Goal: Information Seeking & Learning: Learn about a topic

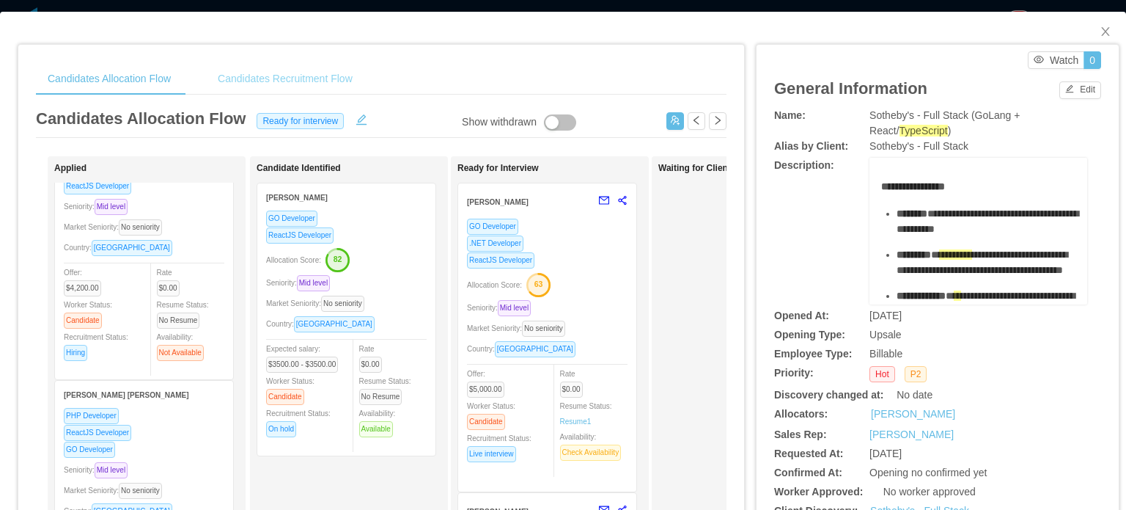
click at [287, 74] on div "Candidates Recruitment Flow" at bounding box center [285, 78] width 158 height 33
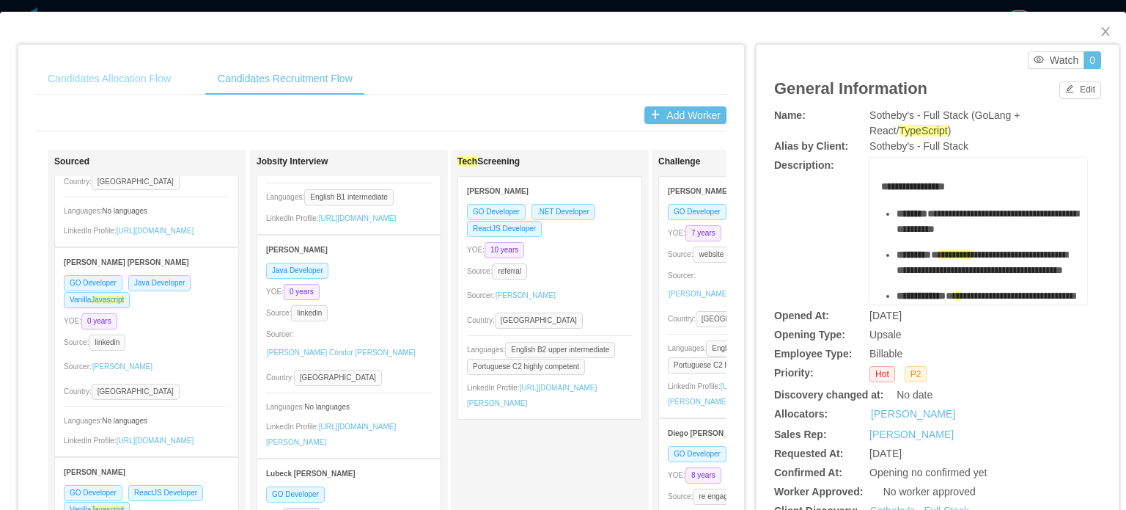
click at [118, 98] on div "Candidates Allocation Flow Candidates Recruitment Flow Candidates Allocation Fl…" at bounding box center [381, 478] width 691 height 832
click at [119, 82] on div "Candidates Allocation Flow" at bounding box center [109, 78] width 147 height 33
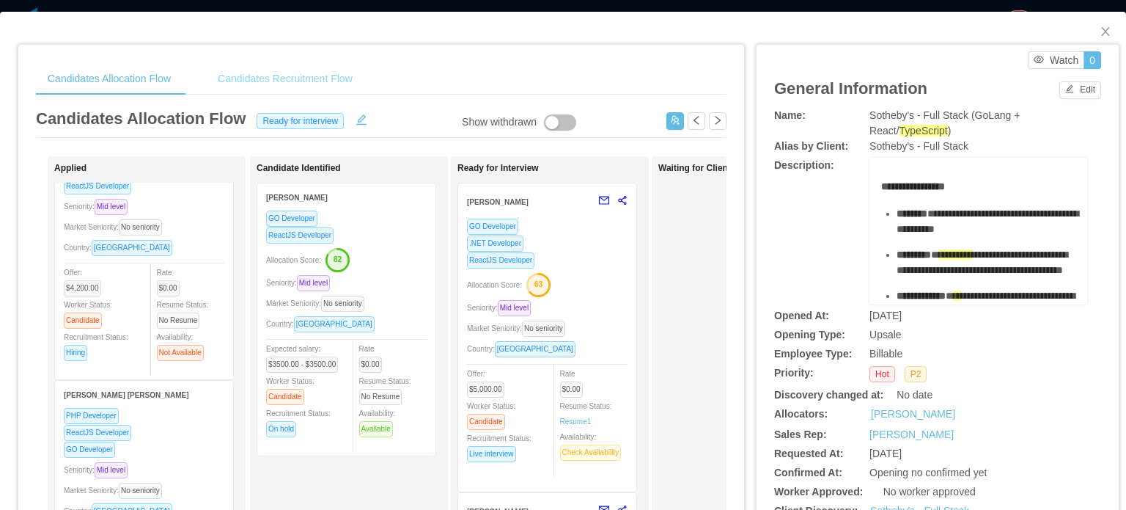
click at [258, 71] on div "Candidates Recruitment Flow" at bounding box center [285, 78] width 158 height 33
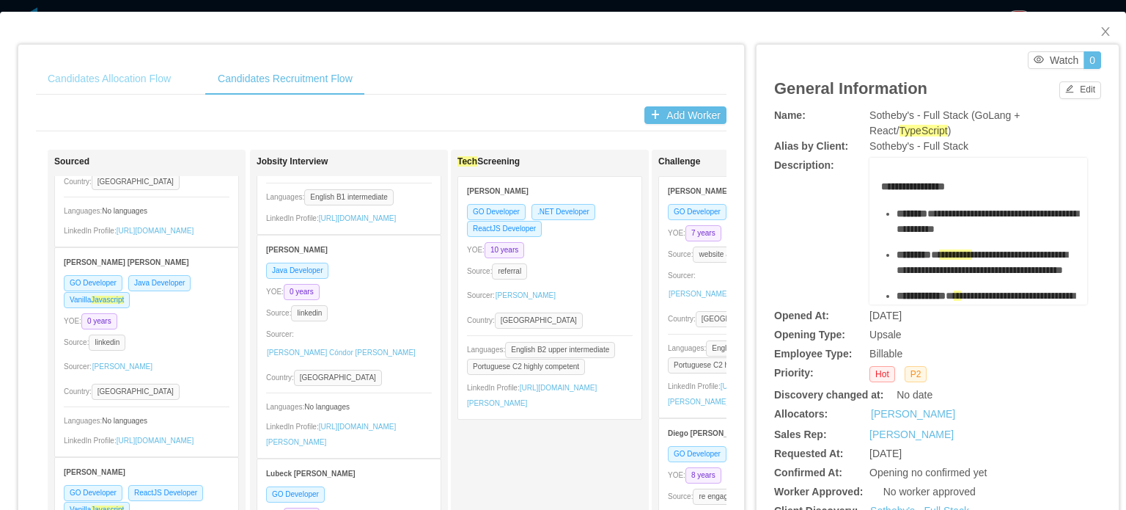
click at [118, 72] on div "Candidates Allocation Flow" at bounding box center [109, 78] width 147 height 33
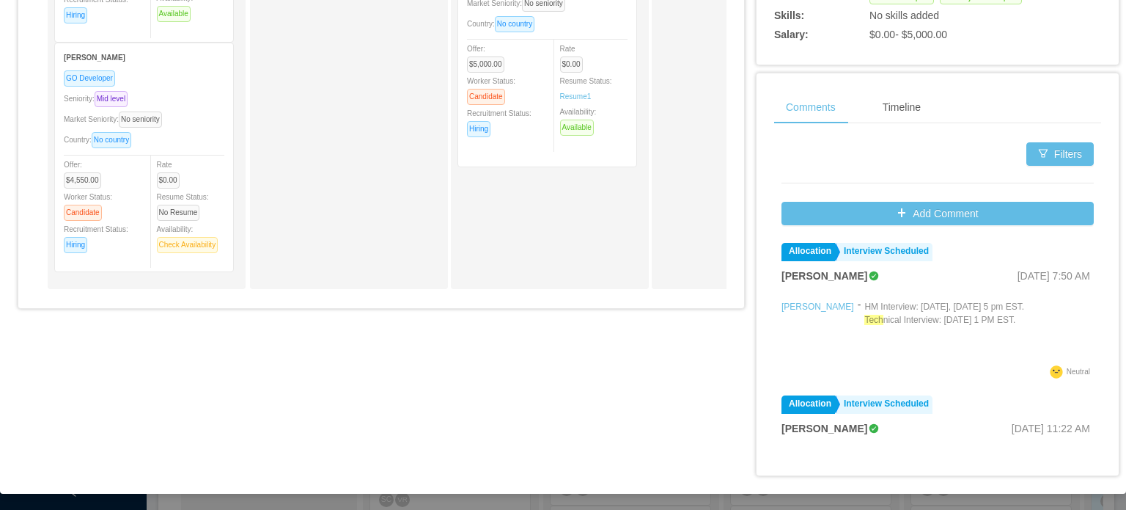
scroll to position [603, 0]
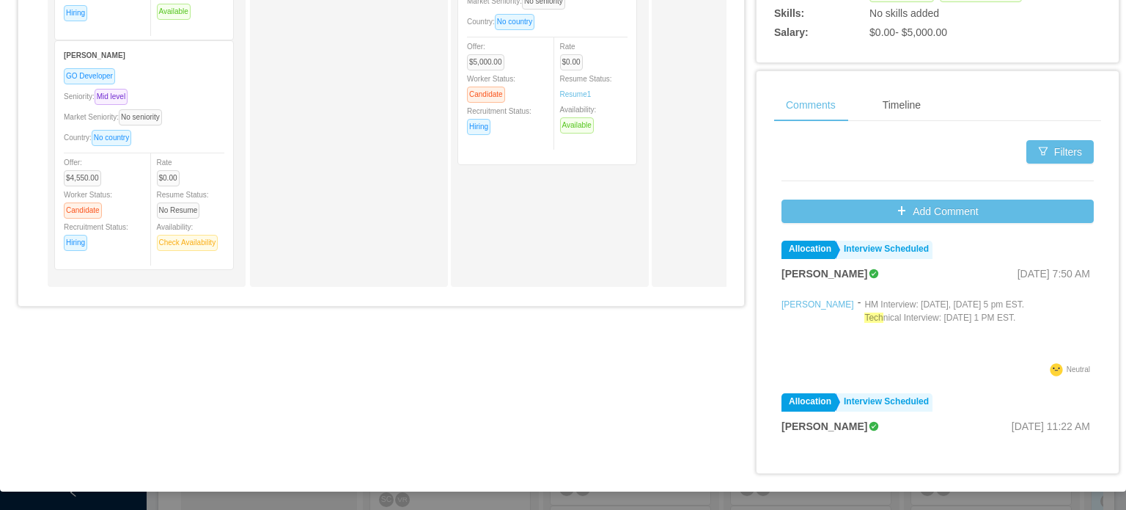
click at [1018, 278] on span "[DATE] 7:50 AM" at bounding box center [1054, 274] width 73 height 12
click at [957, 315] on p "HM Interview: [DATE], [DATE] 5 pm EST. Tech nical Interview: [DATE] 1 PM EST." at bounding box center [944, 318] width 160 height 40
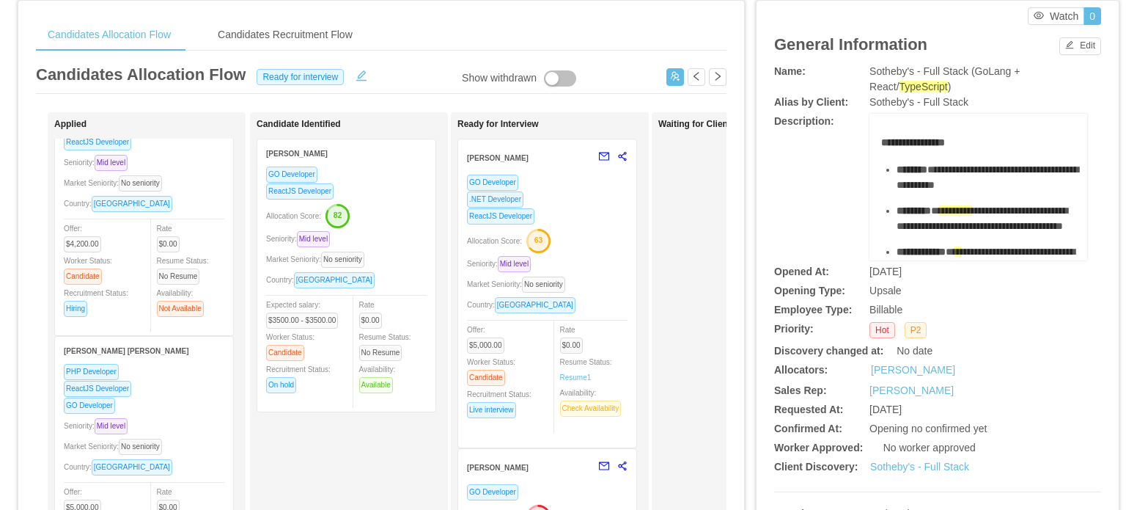
scroll to position [16, 0]
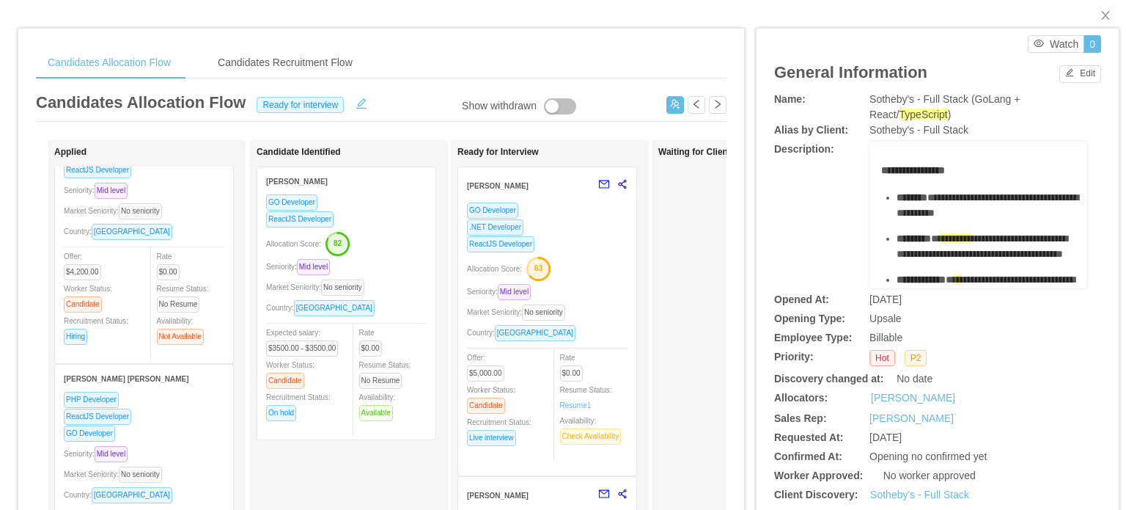
click at [487, 184] on strong "[PERSON_NAME]" at bounding box center [498, 186] width 62 height 8
click at [501, 224] on span ".NET Developer" at bounding box center [495, 227] width 56 height 16
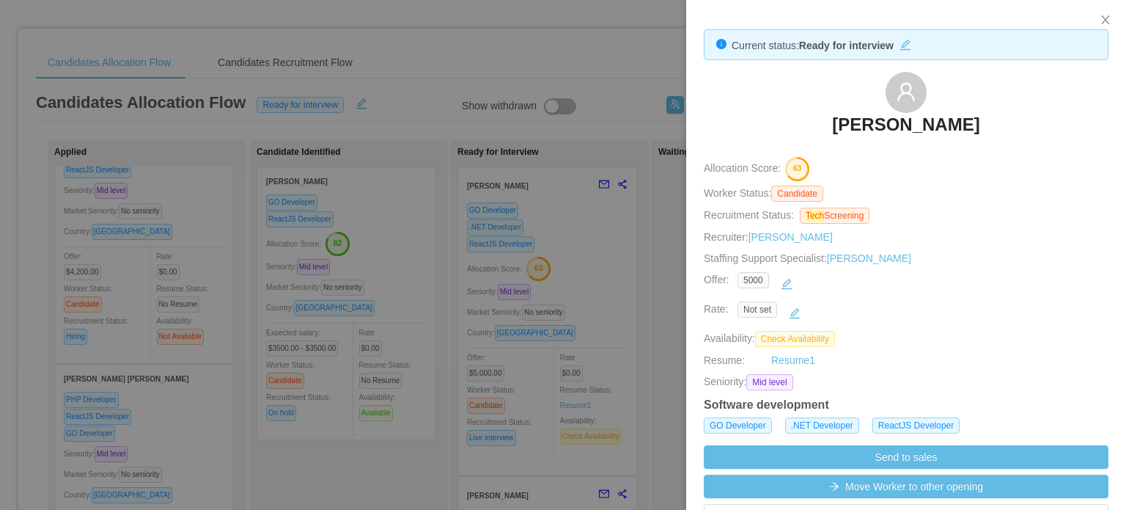
click at [906, 127] on h3 "[PERSON_NAME]" at bounding box center [905, 124] width 147 height 23
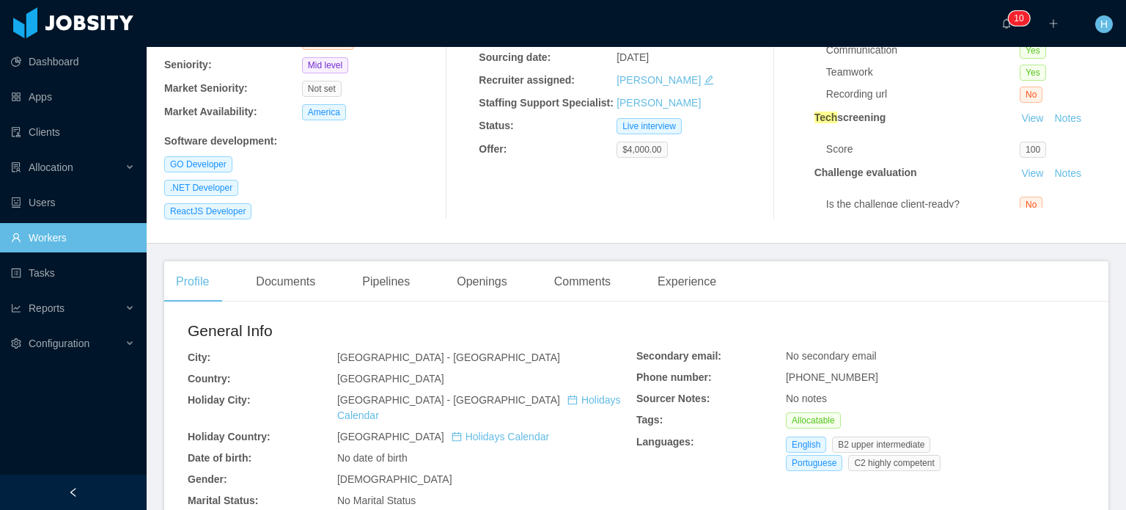
scroll to position [220, 0]
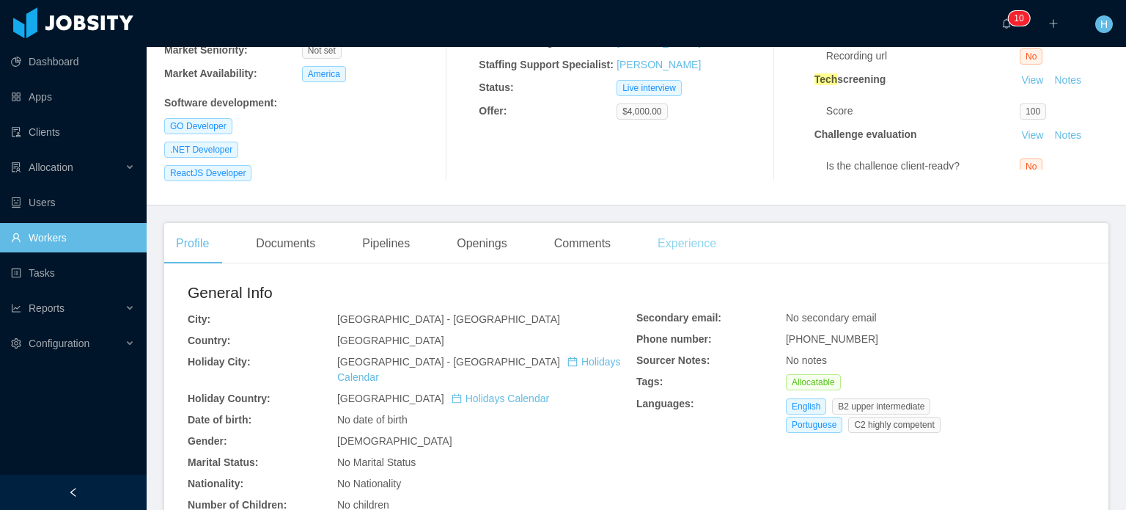
click at [691, 223] on div "Experience" at bounding box center [687, 243] width 82 height 41
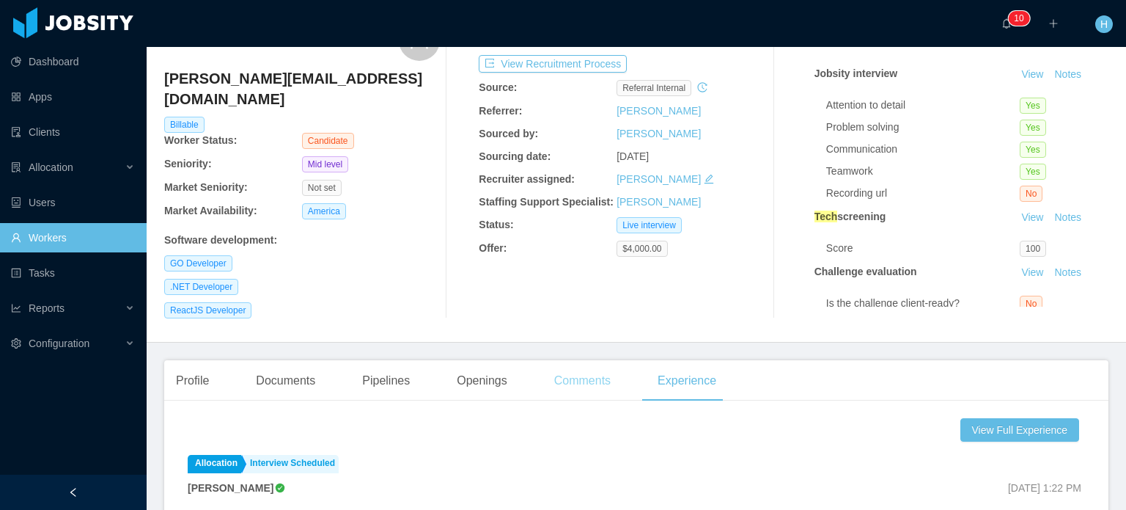
scroll to position [73, 0]
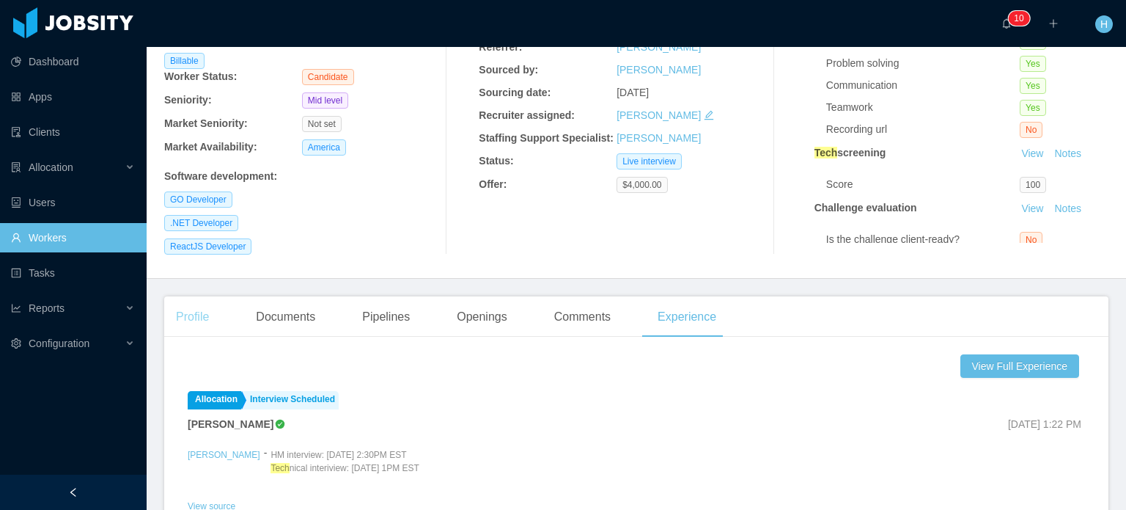
click at [202, 308] on div "Profile" at bounding box center [192, 316] width 56 height 41
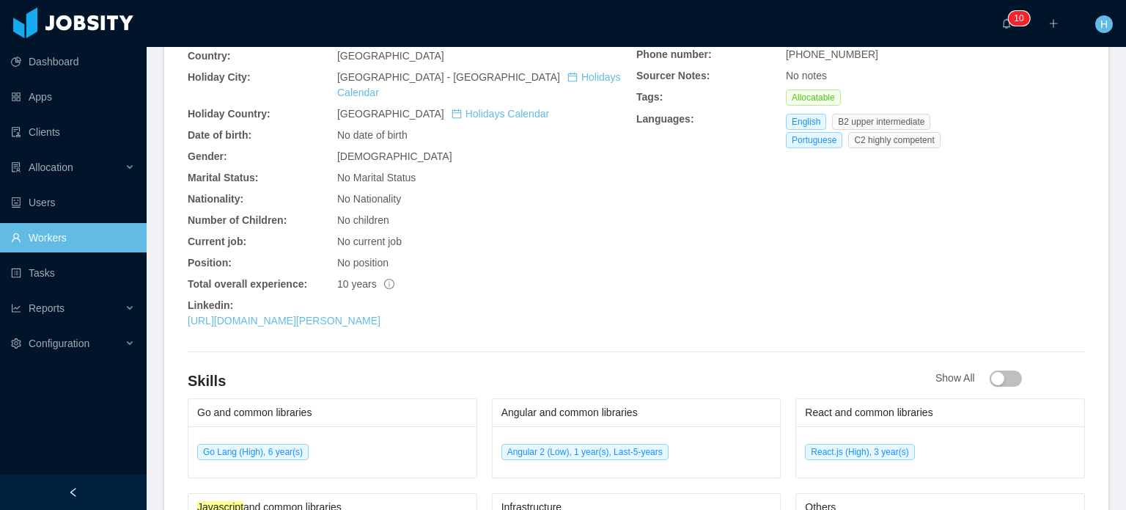
scroll to position [513, 0]
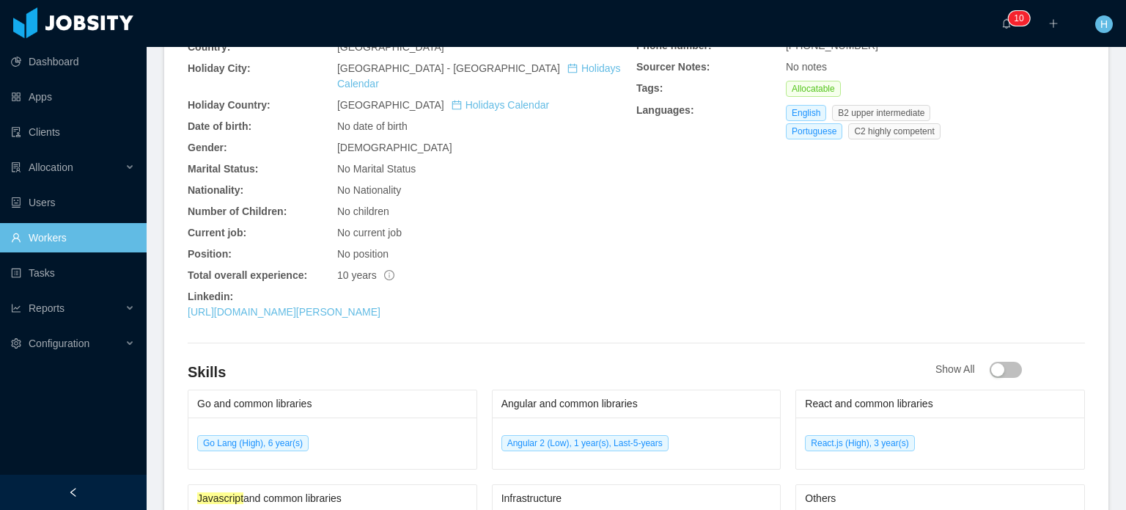
click at [276, 304] on div "[URL][DOMAIN_NAME][PERSON_NAME]" at bounding box center [412, 311] width 449 height 15
click at [279, 306] on link "[URL][DOMAIN_NAME][PERSON_NAME]" at bounding box center [284, 312] width 193 height 12
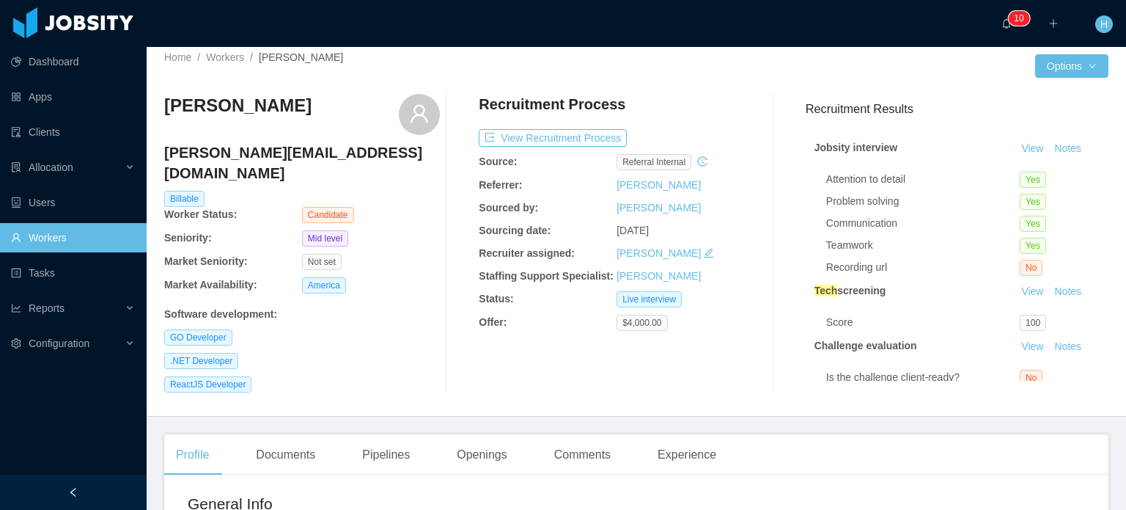
scroll to position [0, 0]
